Goal: Task Accomplishment & Management: Use online tool/utility

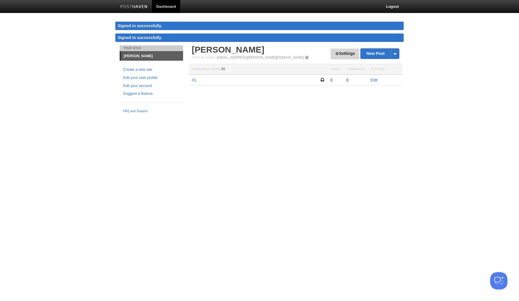
click at [354, 53] on link "Settings" at bounding box center [345, 53] width 29 height 11
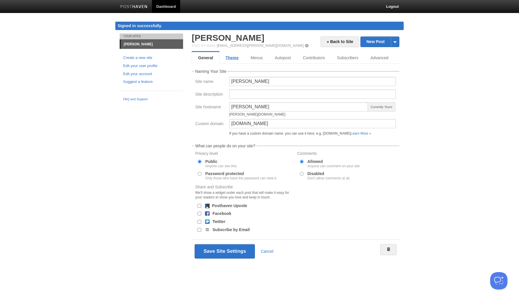
click at [237, 57] on link "Theme" at bounding box center [231, 58] width 25 height 12
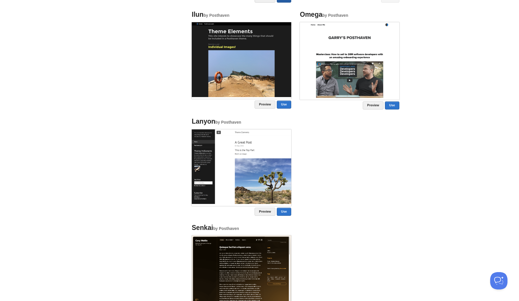
scroll to position [354, 0]
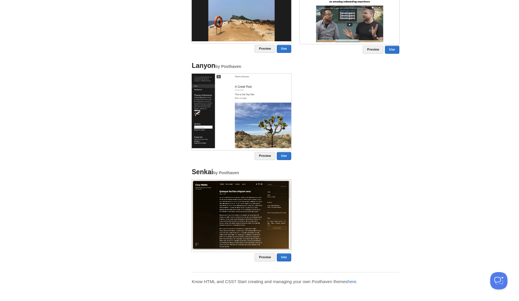
click at [354, 280] on link "here" at bounding box center [352, 281] width 9 height 5
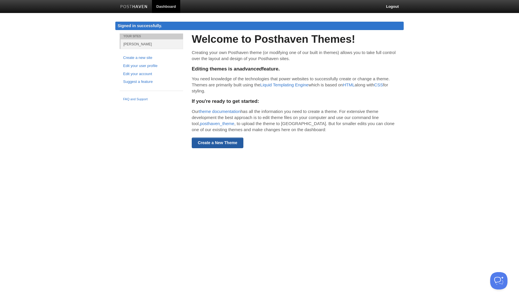
click at [231, 145] on link "Create a New Theme" at bounding box center [218, 142] width 52 height 11
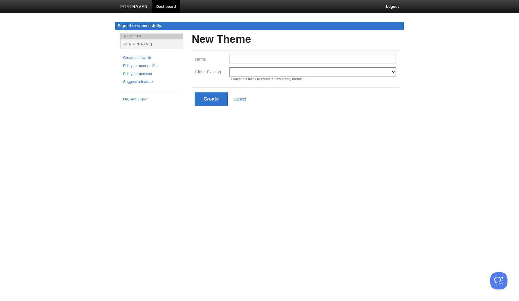
click at [245, 54] on fieldset "Name Clone Existing Modern Classic Ilun Omega Lanyon [PERSON_NAME] Senkai Lagie…" at bounding box center [296, 65] width 208 height 31
click at [245, 59] on input "Name" at bounding box center [312, 59] width 167 height 9
type input "parthstheme"
click at [254, 71] on select "Modern Classic Ilun Omega [PERSON_NAME] [PERSON_NAME] Senkai Lagier" at bounding box center [312, 72] width 167 height 10
select select "1"
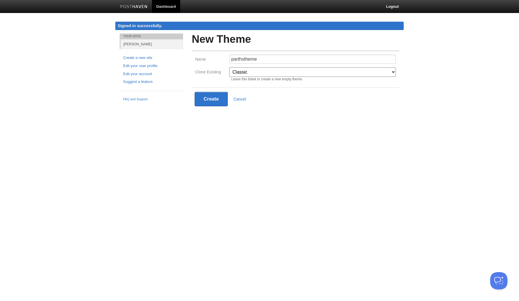
click at [229, 67] on select "Modern Classic Ilun Omega [PERSON_NAME] [PERSON_NAME] Senkai Lagier" at bounding box center [312, 72] width 167 height 10
click at [220, 102] on button "Create" at bounding box center [211, 99] width 33 height 14
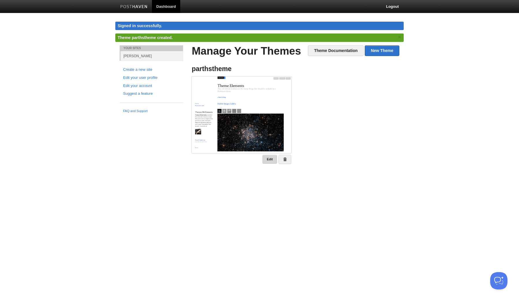
click at [267, 161] on link "Edit" at bounding box center [269, 159] width 15 height 9
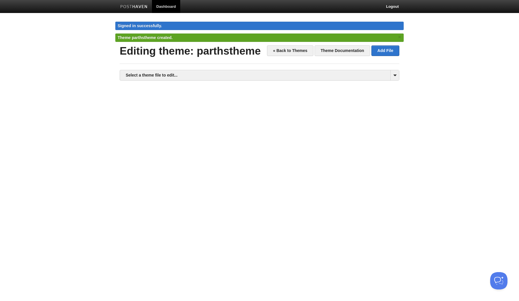
click at [204, 80] on div "Select a theme file to edit... assets/ blog.css assets/ comment-icon.png assets…" at bounding box center [260, 164] width 280 height 188
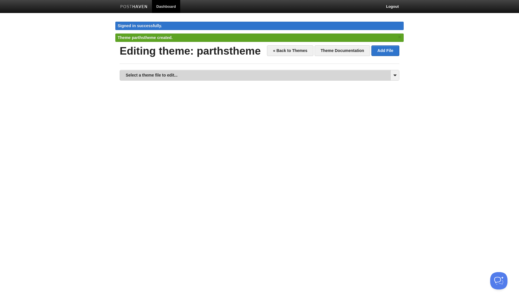
click at [204, 76] on link "Select a theme file to edit..." at bounding box center [259, 75] width 279 height 10
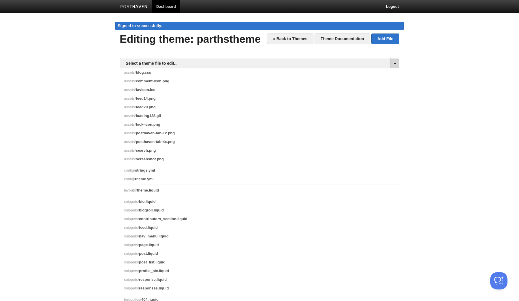
click at [396, 62] on span at bounding box center [394, 63] width 9 height 10
click at [305, 36] on link "« Back to Themes" at bounding box center [290, 38] width 46 height 11
